Goal: Check status: Check status

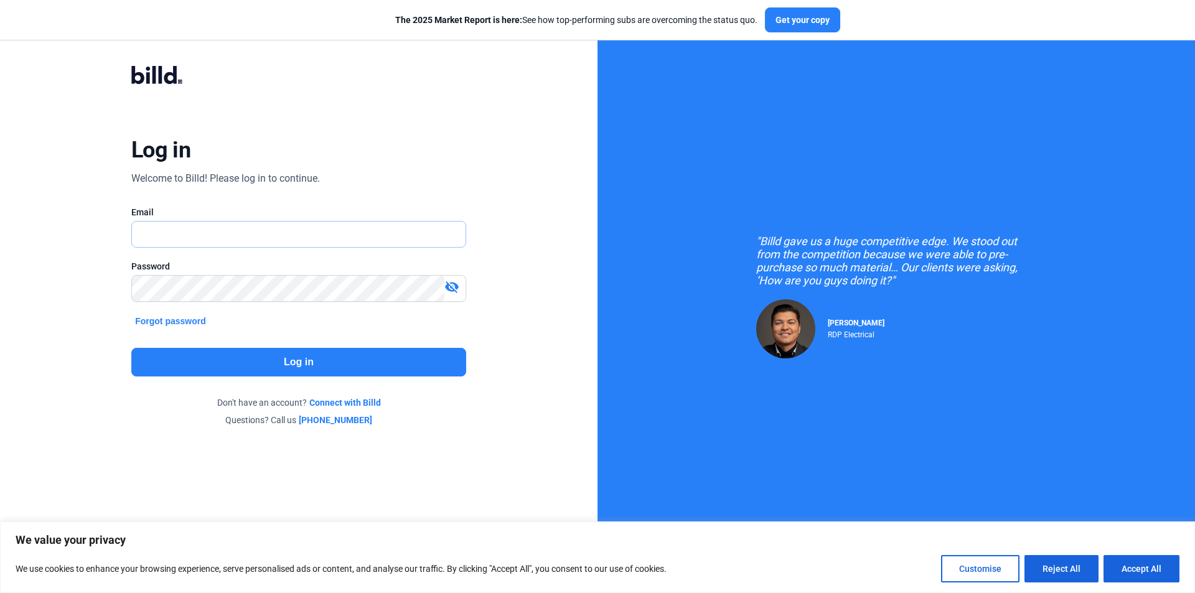
type input "[EMAIL_ADDRESS][DOMAIN_NAME]"
click at [346, 359] on button "Log in" at bounding box center [298, 362] width 335 height 29
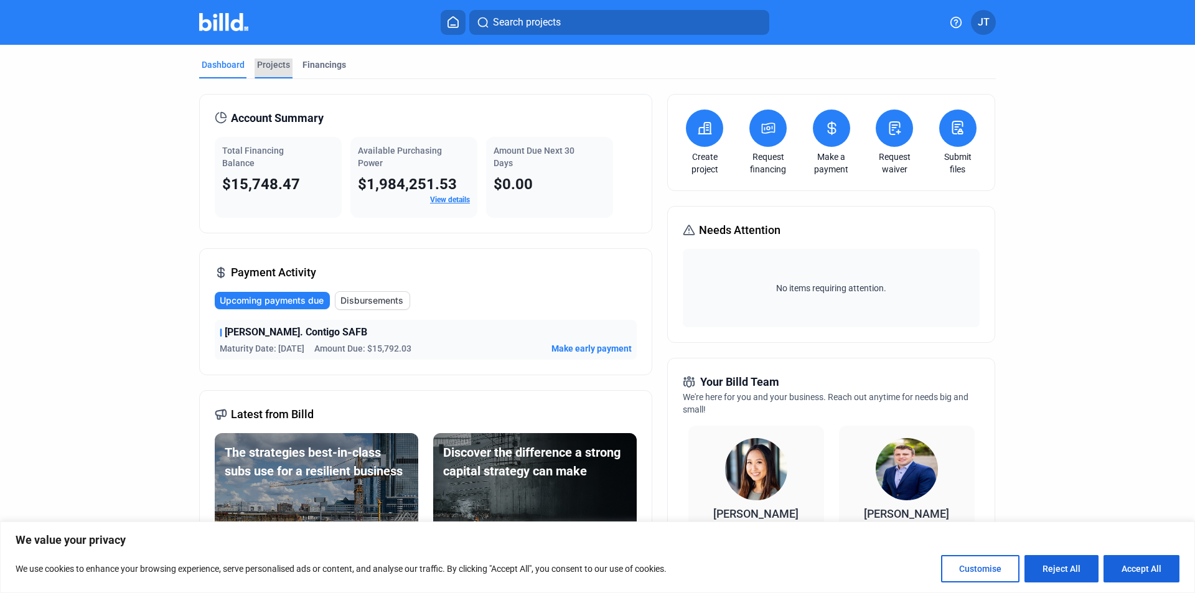
drag, startPoint x: 263, startPoint y: 59, endPoint x: 259, endPoint y: 68, distance: 10.3
click at [261, 61] on div "Projects" at bounding box center [273, 65] width 33 height 12
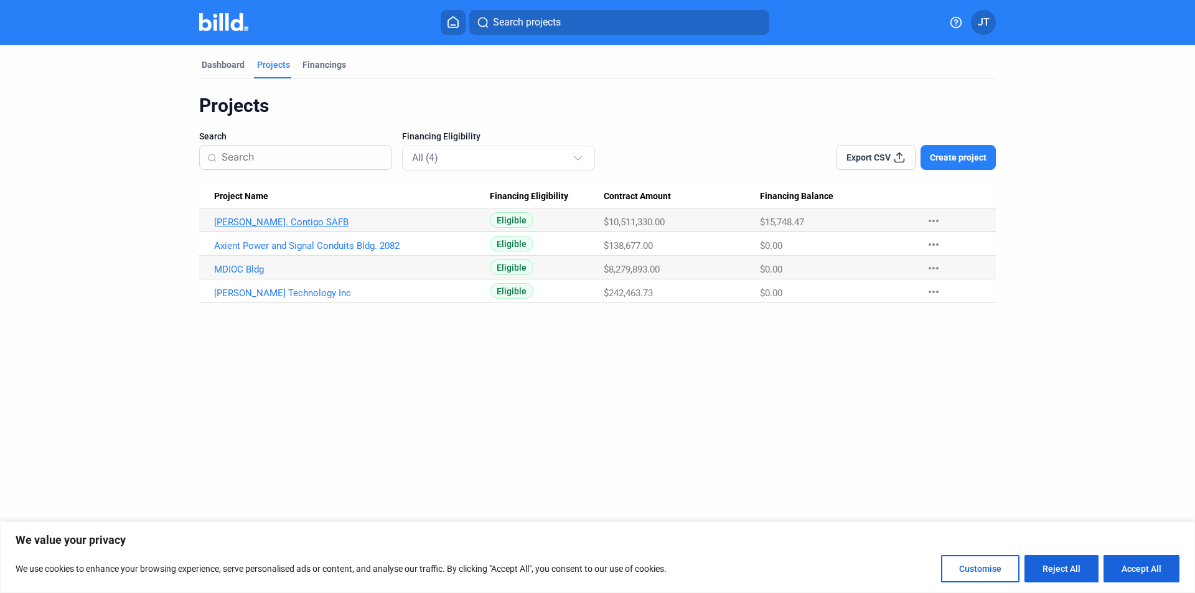
click at [296, 220] on link "[PERSON_NAME]. Contigo SAFB" at bounding box center [352, 222] width 276 height 11
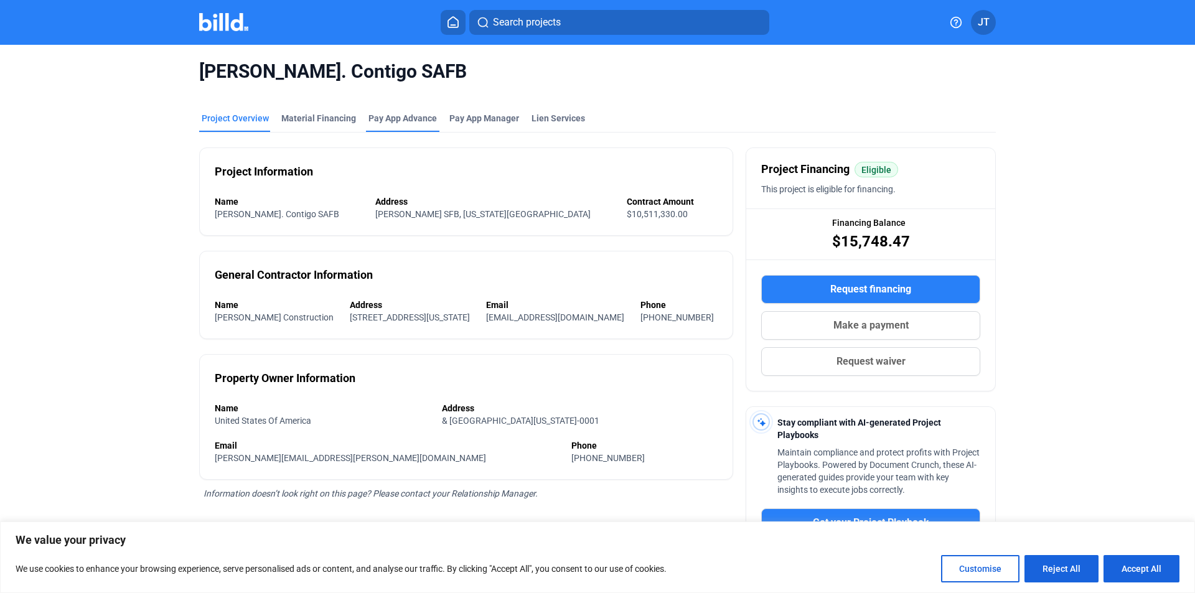
drag, startPoint x: 335, startPoint y: 117, endPoint x: 426, endPoint y: 129, distance: 91.7
click at [337, 117] on div "Material Financing" at bounding box center [318, 118] width 75 height 12
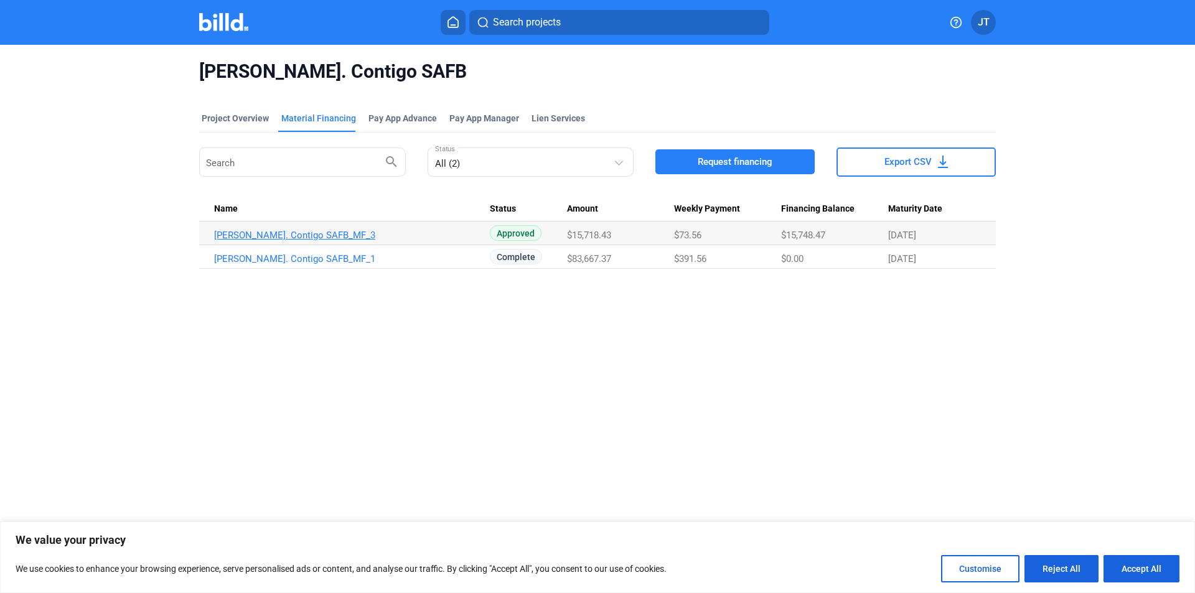
click at [317, 235] on link "[PERSON_NAME]. Contigo SAFB_MF_3" at bounding box center [352, 235] width 276 height 11
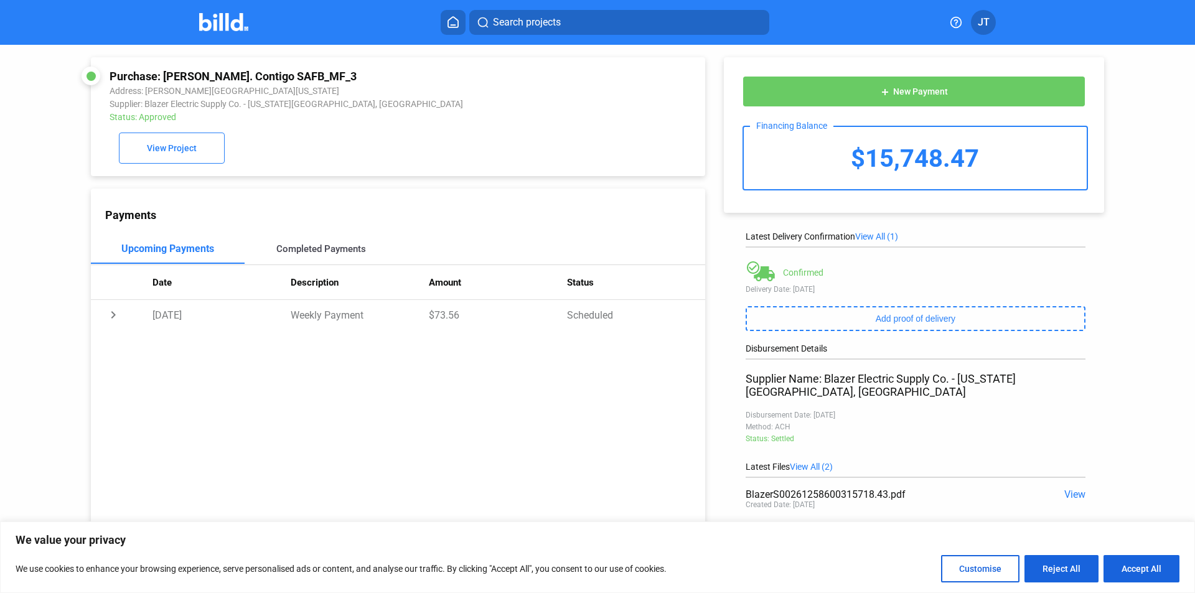
click at [309, 248] on div "Completed Payments" at bounding box center [321, 248] width 90 height 11
